Goal: Find specific page/section: Find specific page/section

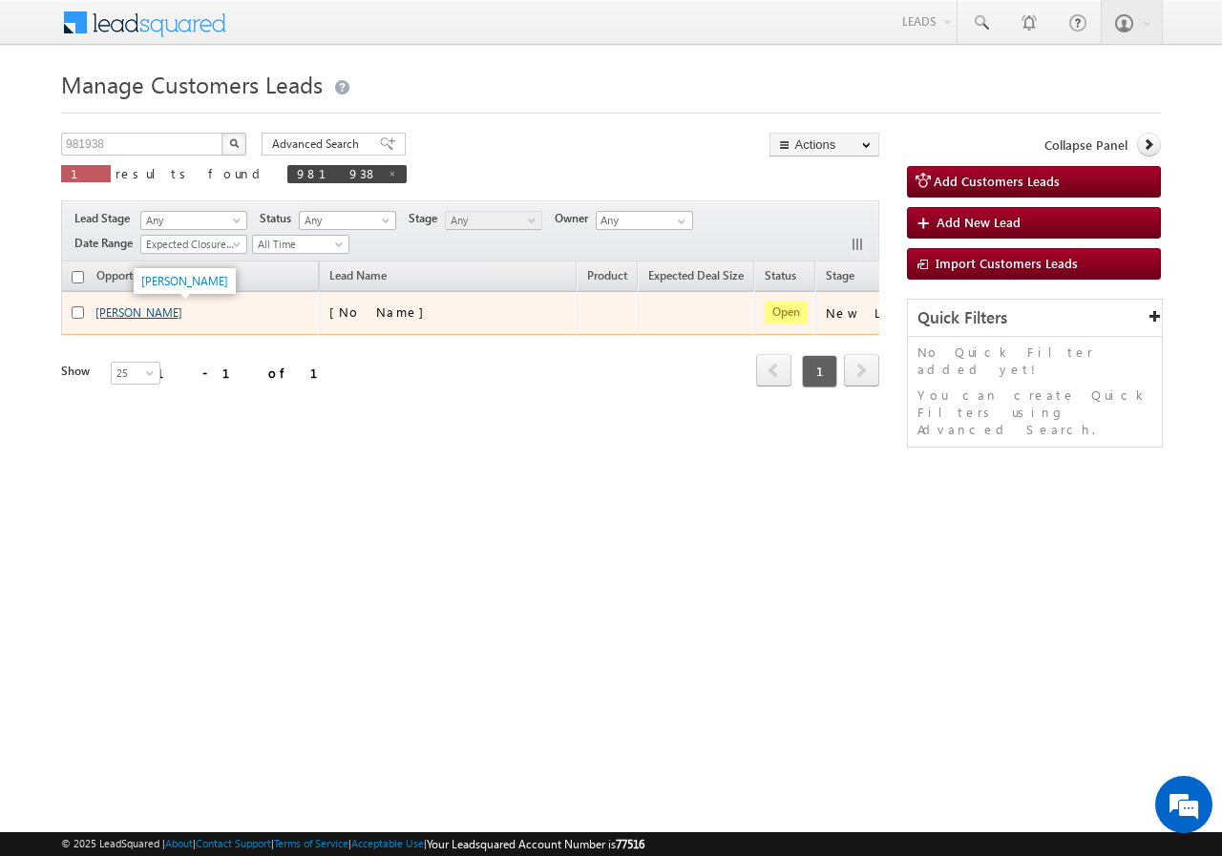
click at [167, 312] on link "[PERSON_NAME]" at bounding box center [138, 312] width 87 height 14
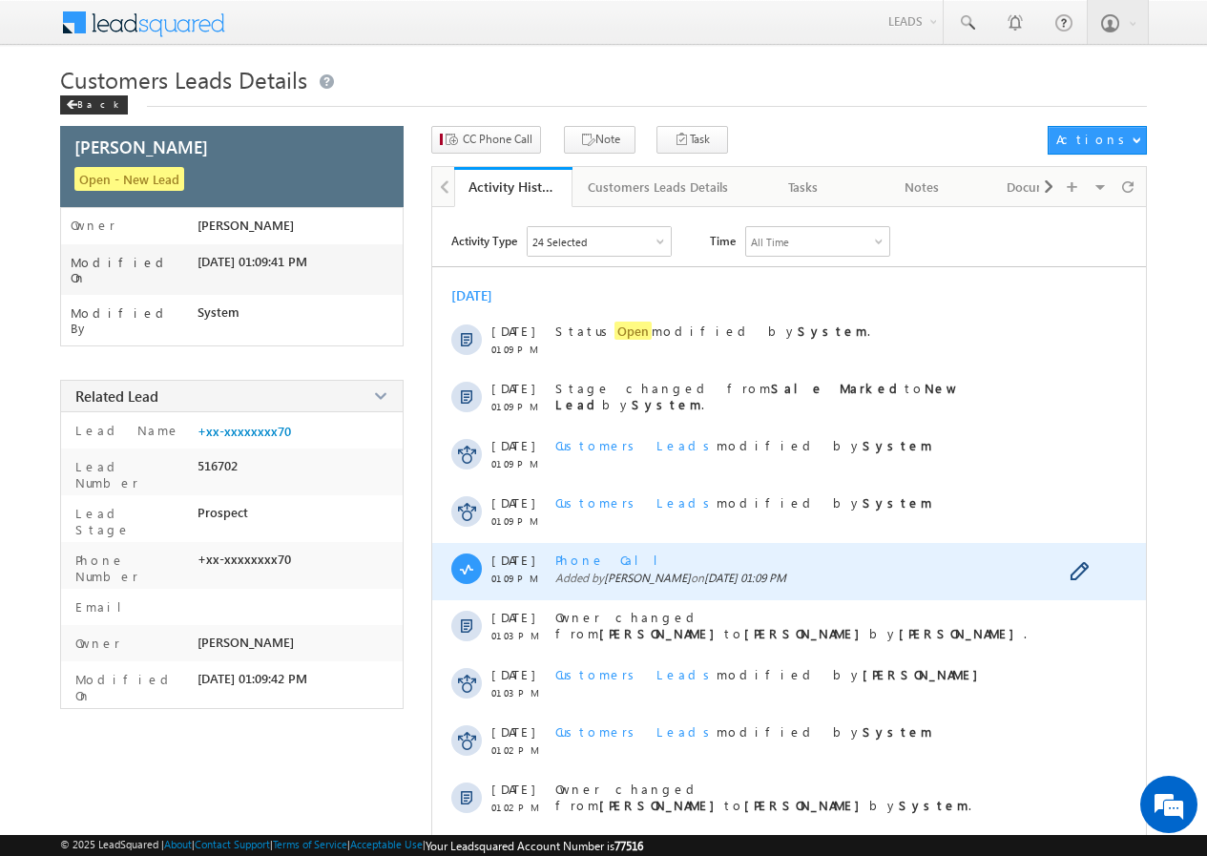
click at [581, 555] on span "Phone Call" at bounding box center [614, 560] width 117 height 16
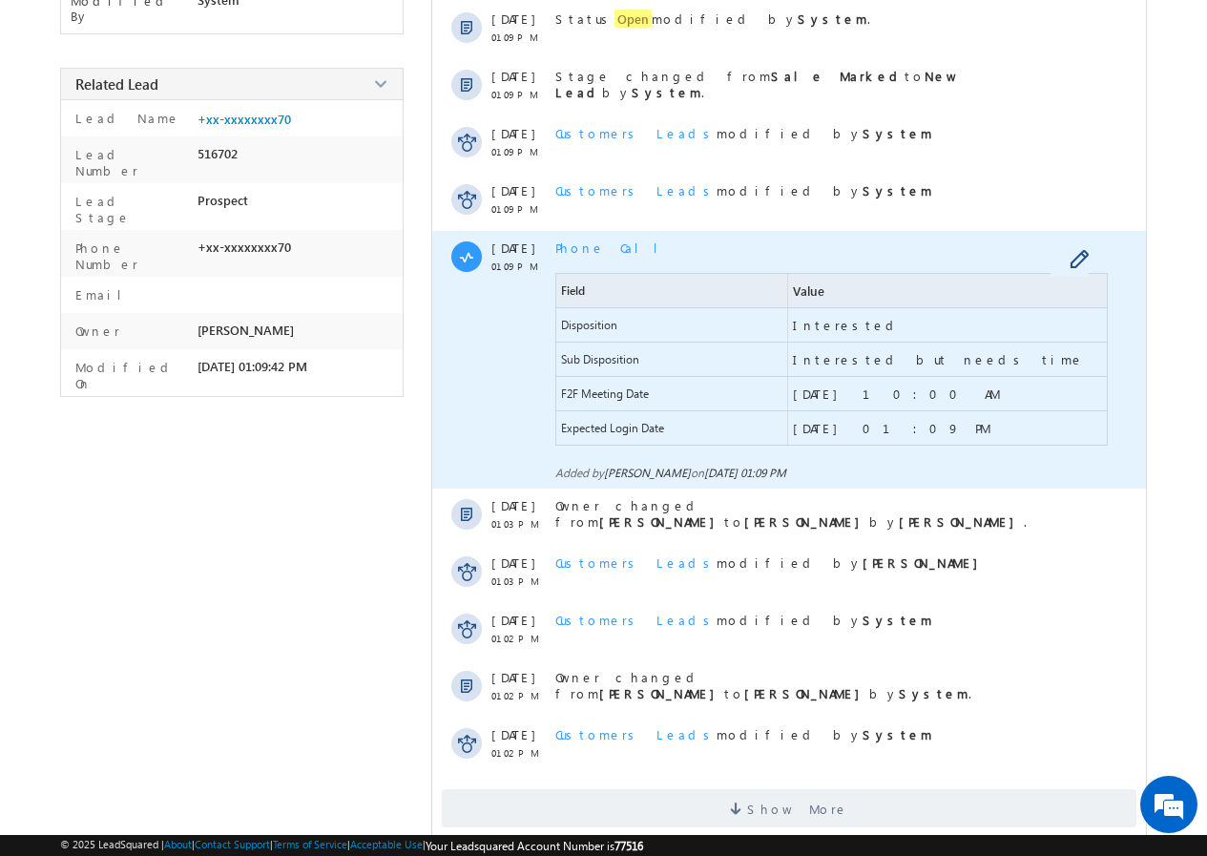
scroll to position [343, 0]
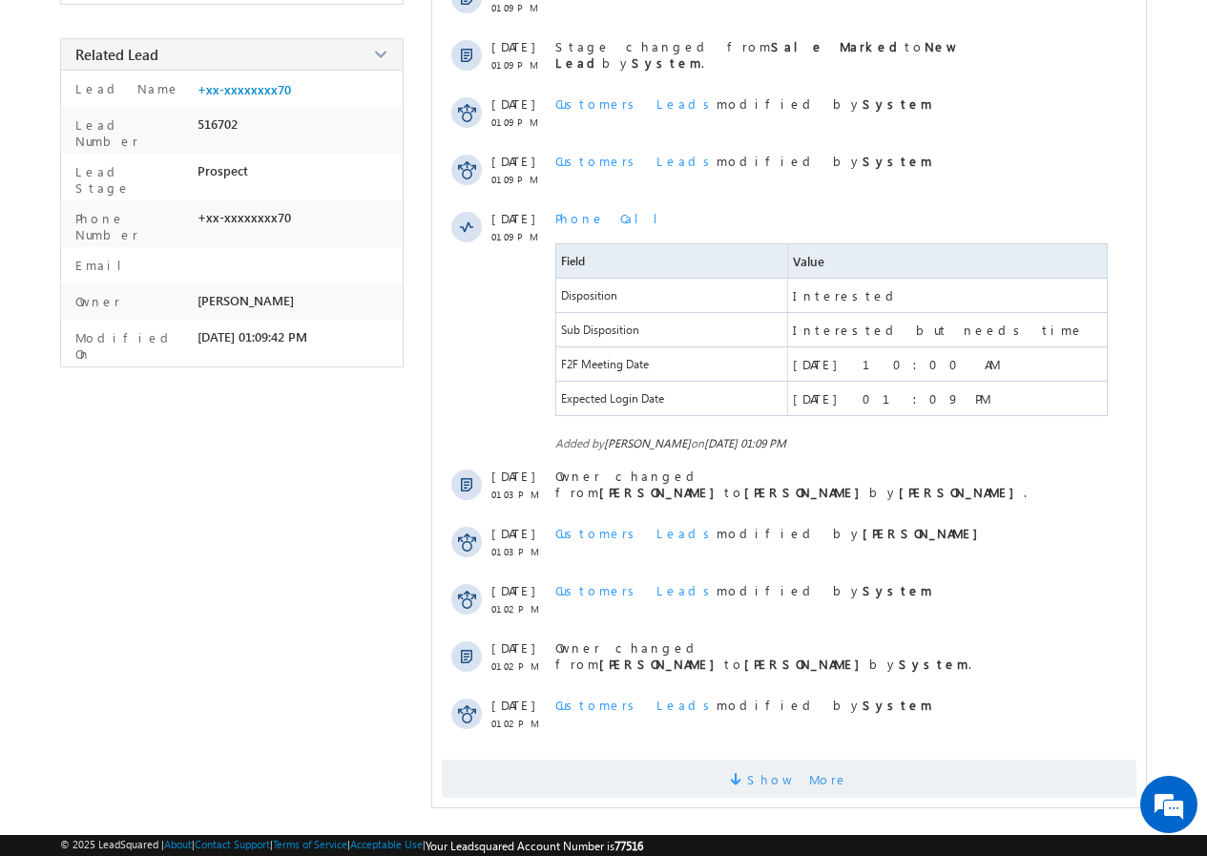
click at [778, 771] on span "Show More" at bounding box center [797, 779] width 101 height 38
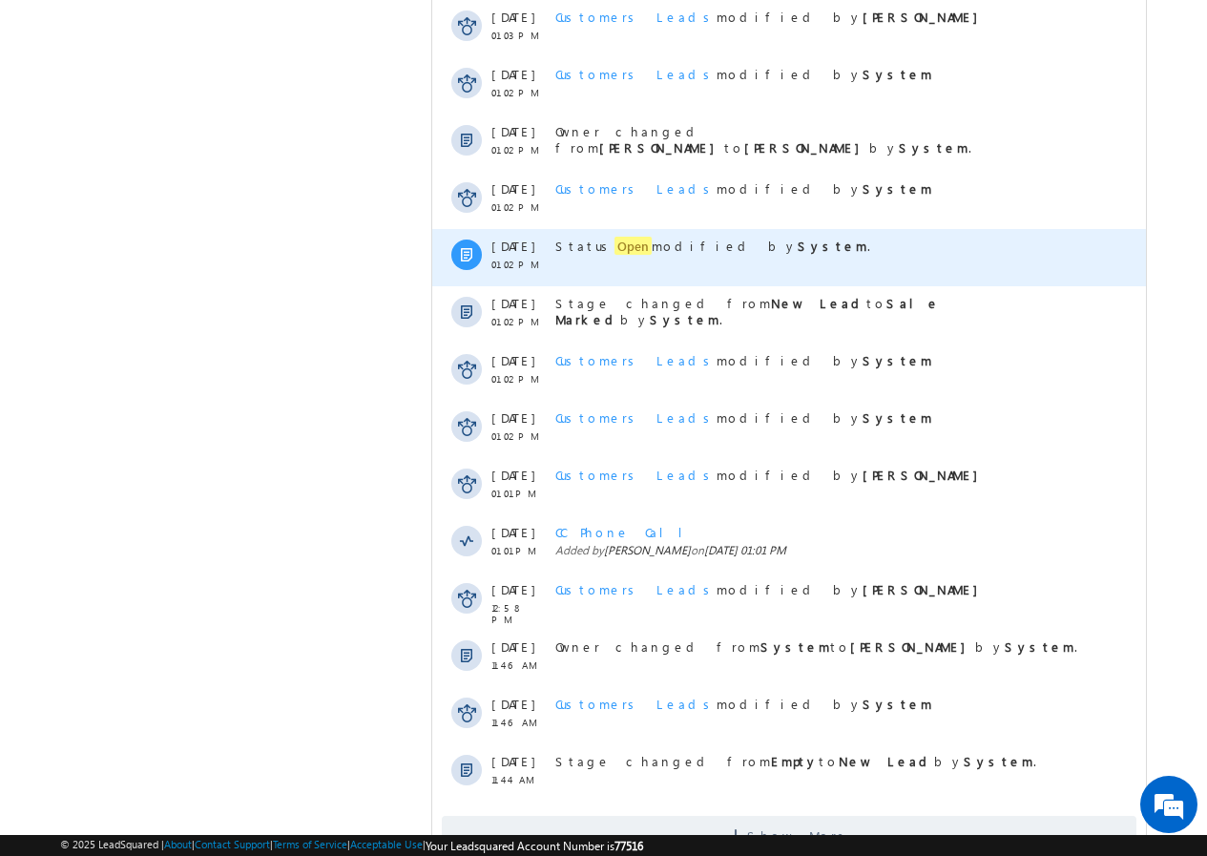
scroll to position [915, 0]
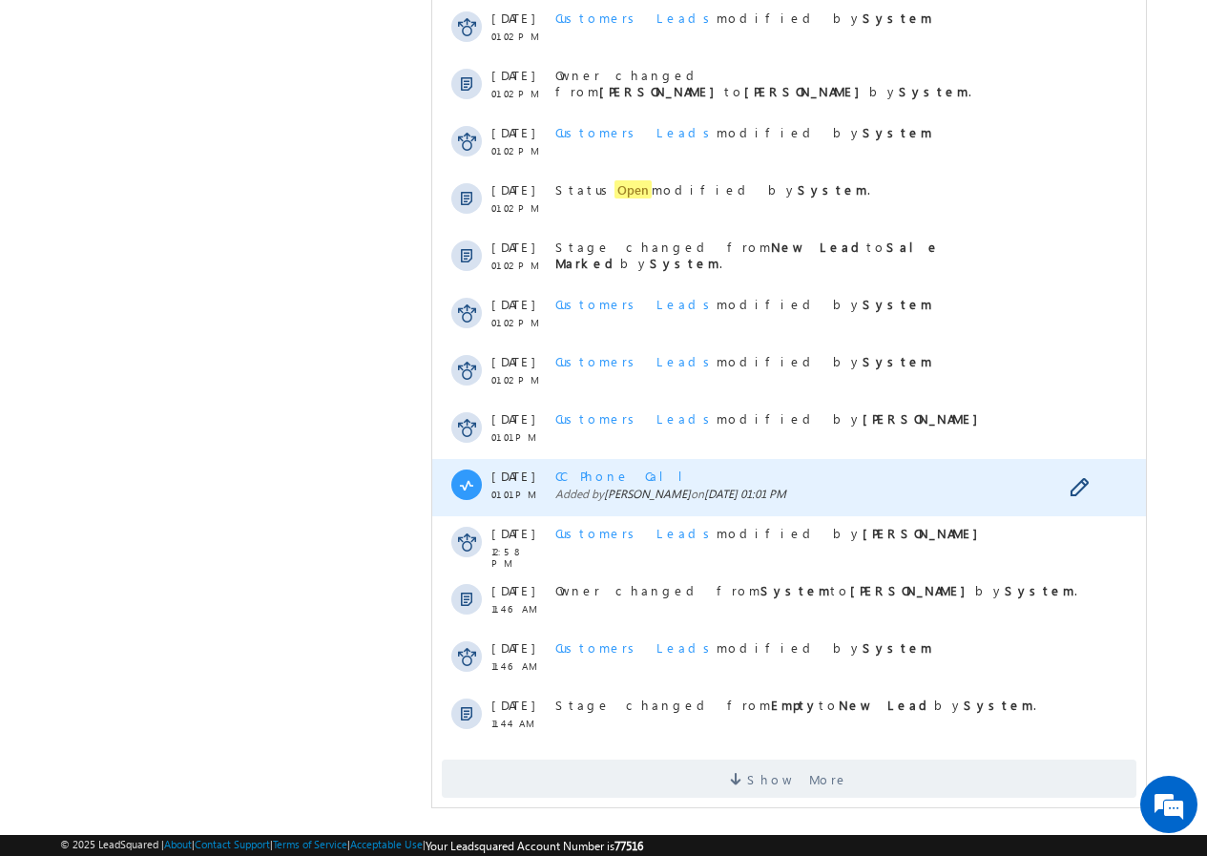
click at [602, 473] on span "CC Phone Call" at bounding box center [627, 476] width 142 height 16
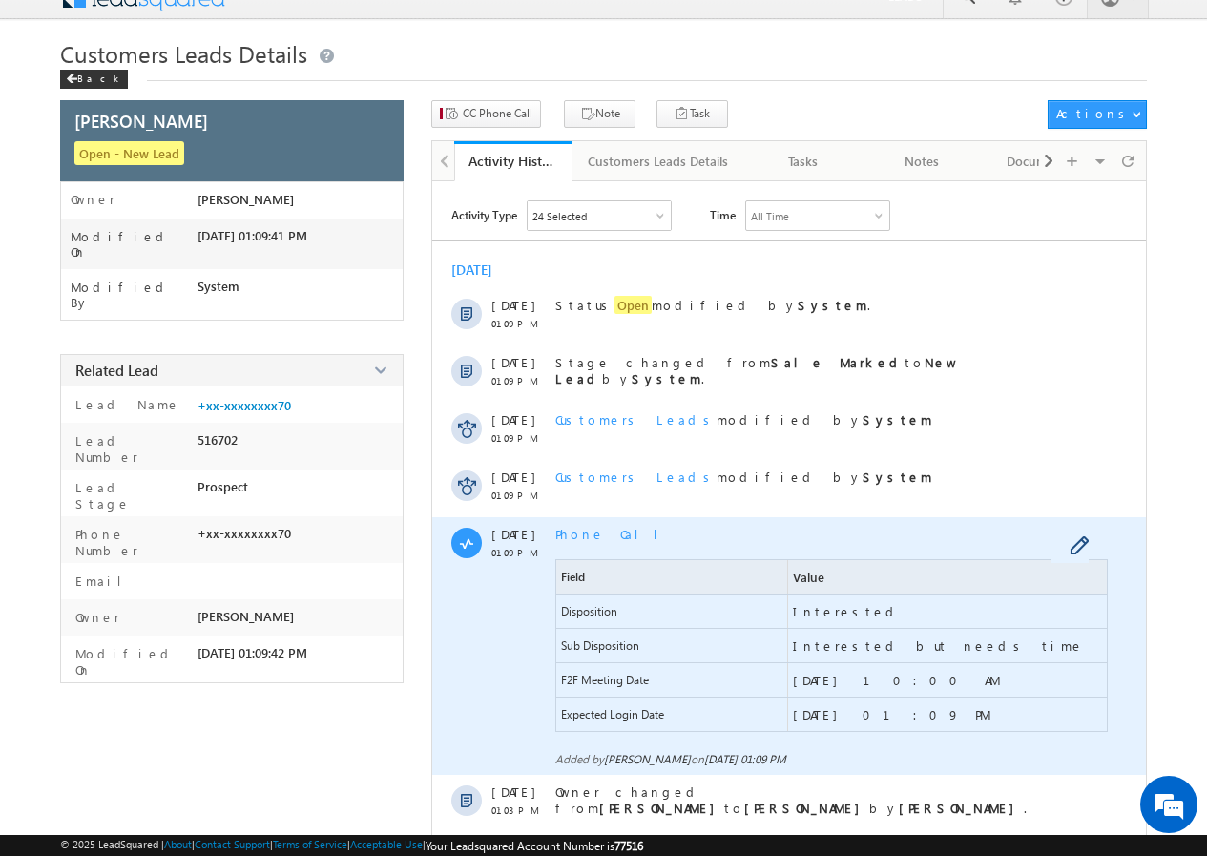
scroll to position [0, 0]
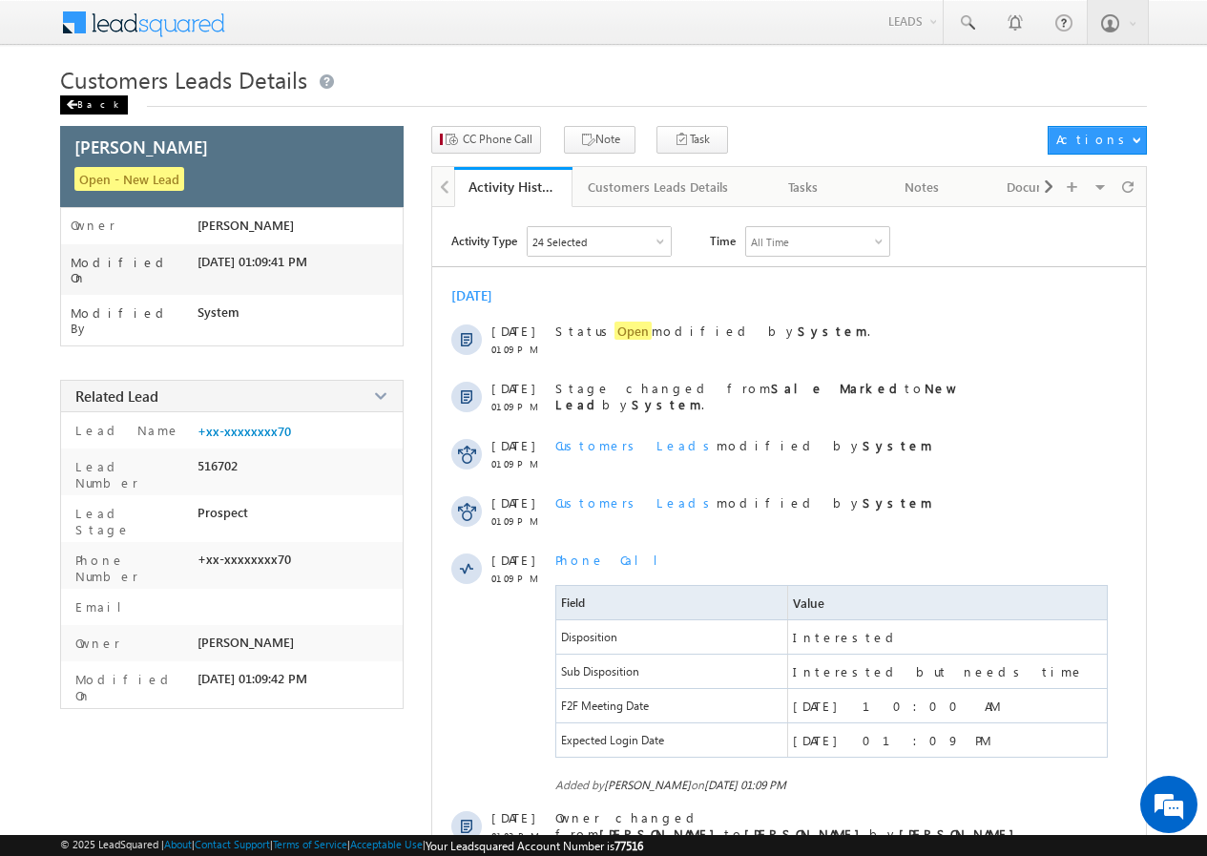
click at [95, 106] on div "Back" at bounding box center [94, 104] width 68 height 19
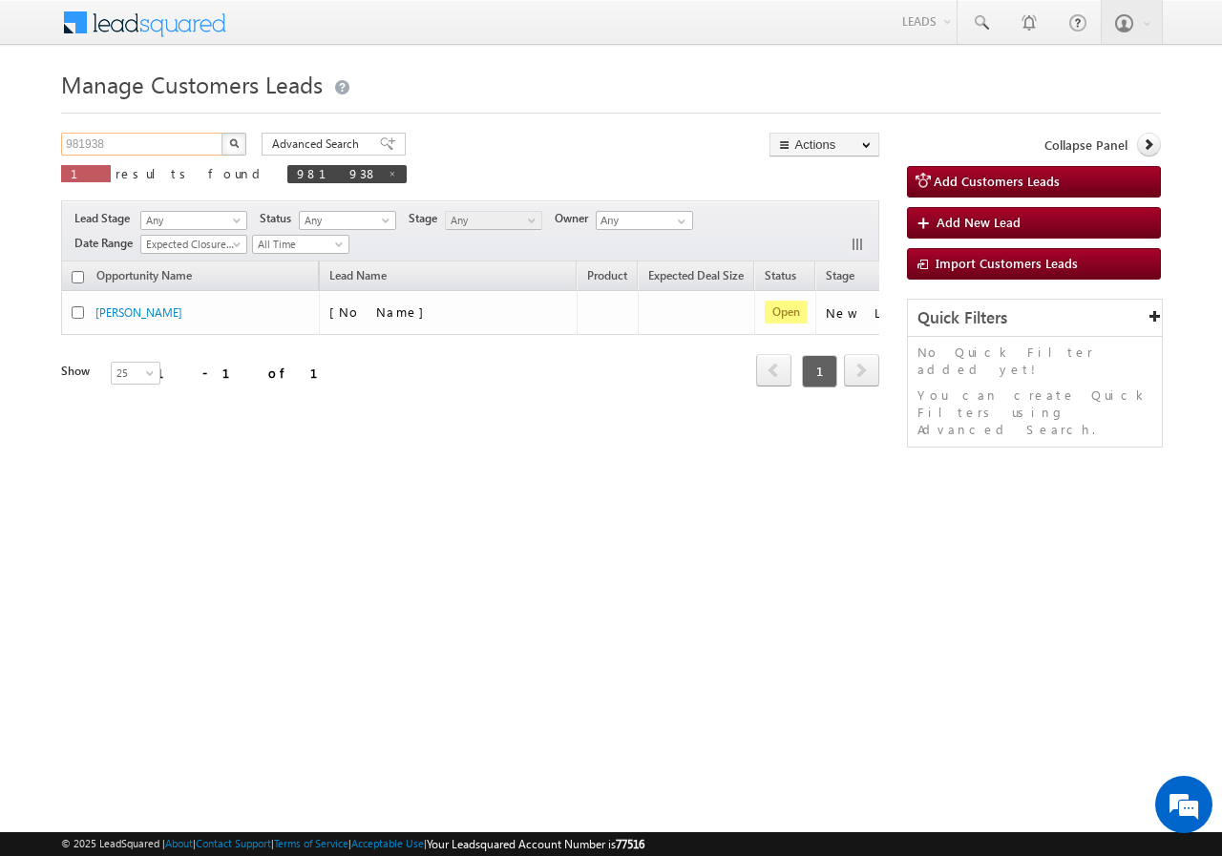
click at [128, 142] on input "981938" at bounding box center [142, 144] width 163 height 23
paste input "950760061"
click at [227, 139] on button "button" at bounding box center [233, 144] width 25 height 23
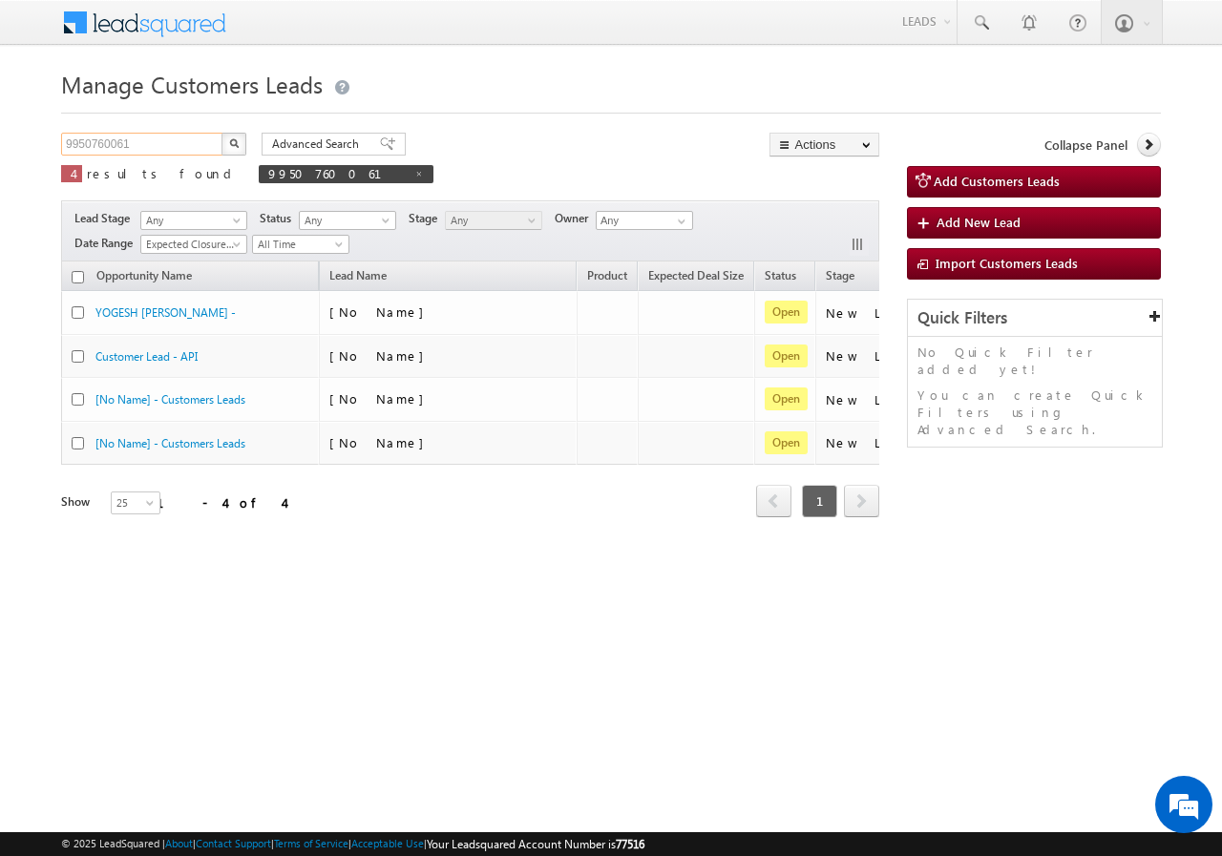
click at [164, 140] on input "9950760061" at bounding box center [142, 144] width 163 height 23
paste input "893577567"
type input "9893577567"
click at [226, 148] on button "button" at bounding box center [233, 144] width 25 height 23
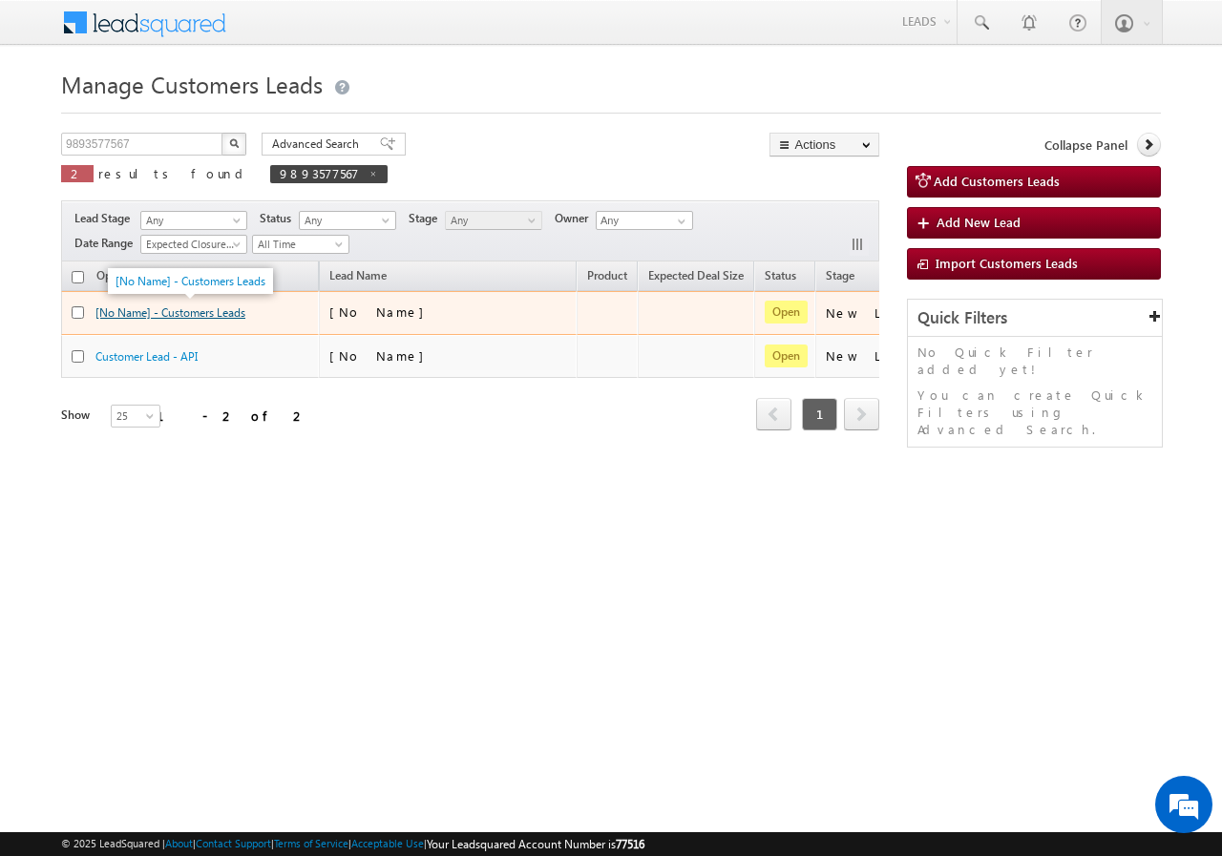
click at [197, 313] on link "[No Name] - Customers Leads" at bounding box center [170, 312] width 150 height 14
